Goal: Use online tool/utility

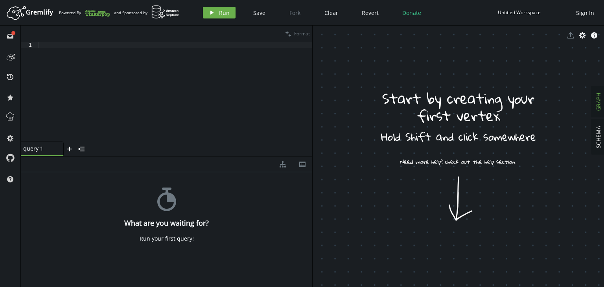
click at [150, 54] on div at bounding box center [174, 98] width 275 height 112
click at [173, 93] on div at bounding box center [174, 98] width 275 height 112
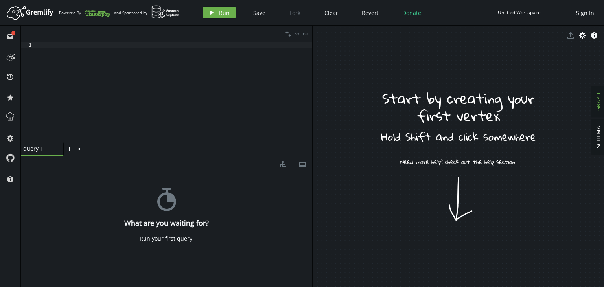
click at [216, 214] on div "stopwatch What are you waiting for? Run your first query!" at bounding box center [166, 227] width 291 height 111
click at [59, 105] on div at bounding box center [174, 98] width 275 height 112
click at [240, 74] on div at bounding box center [174, 98] width 275 height 112
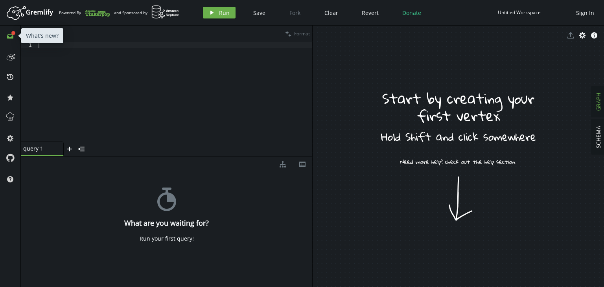
click at [11, 32] on icon "full-circle" at bounding box center [13, 33] width 4 height 4
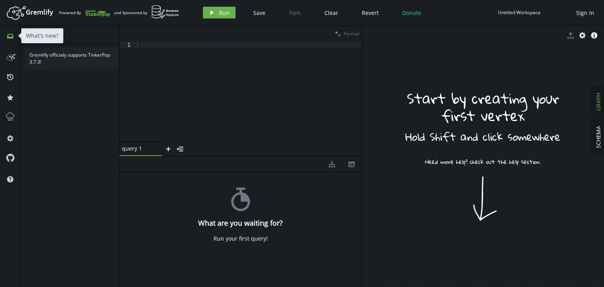
click at [11, 33] on icon "inbox" at bounding box center [10, 36] width 6 height 6
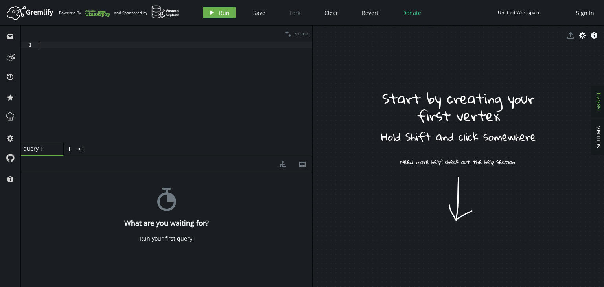
click at [102, 83] on div at bounding box center [174, 98] width 275 height 112
